Goal: Information Seeking & Learning: Learn about a topic

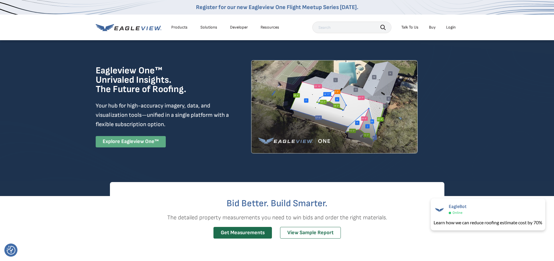
click at [133, 142] on link "Explore Eagleview One™" at bounding box center [131, 141] width 70 height 11
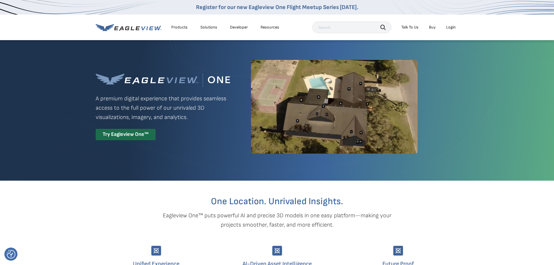
click at [331, 113] on img at bounding box center [334, 107] width 167 height 94
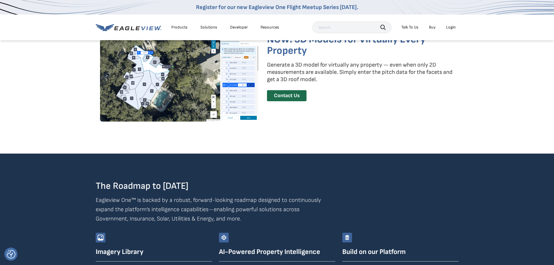
scroll to position [902, 0]
